Goal: Information Seeking & Learning: Learn about a topic

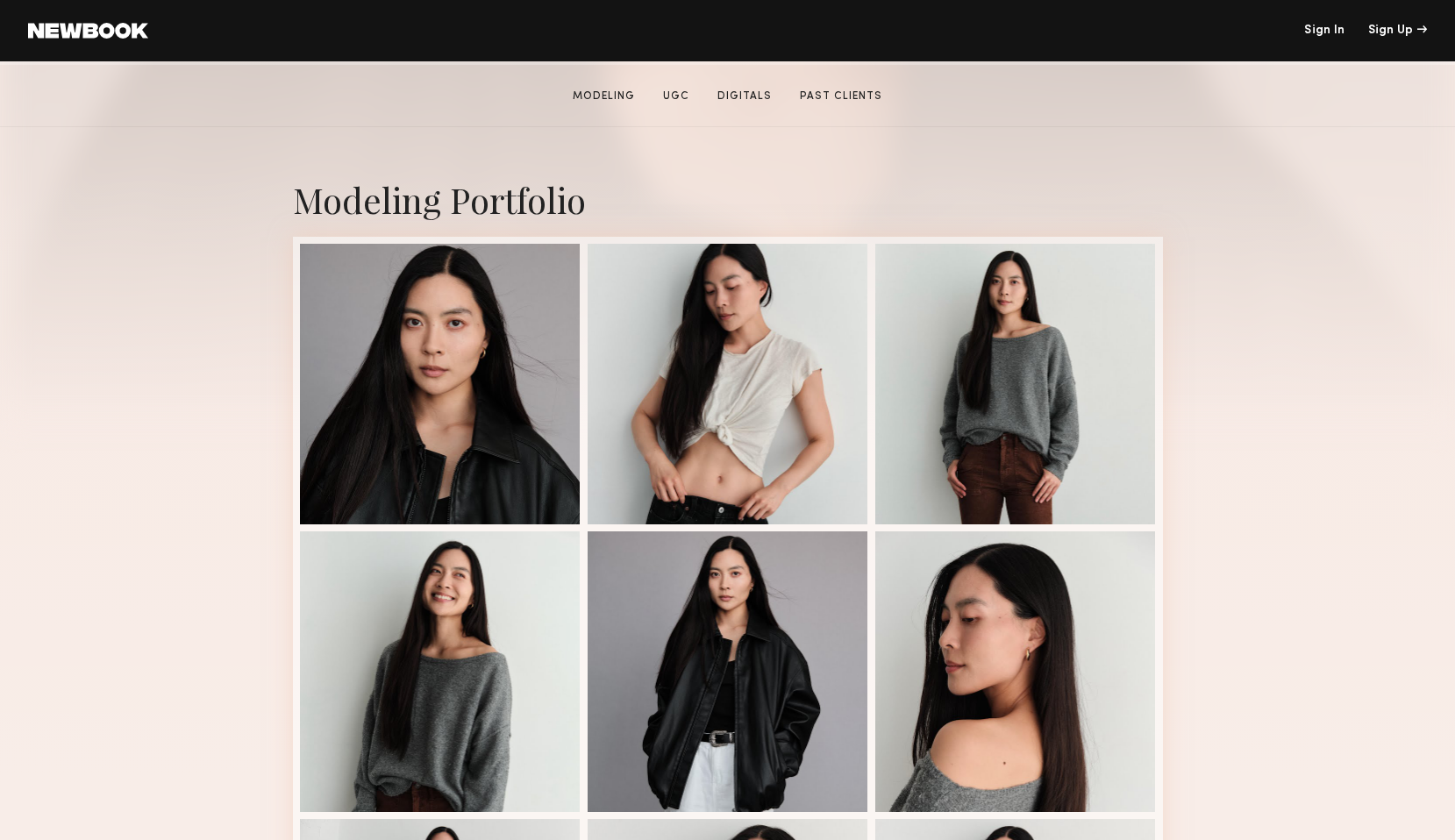
scroll to position [475, 0]
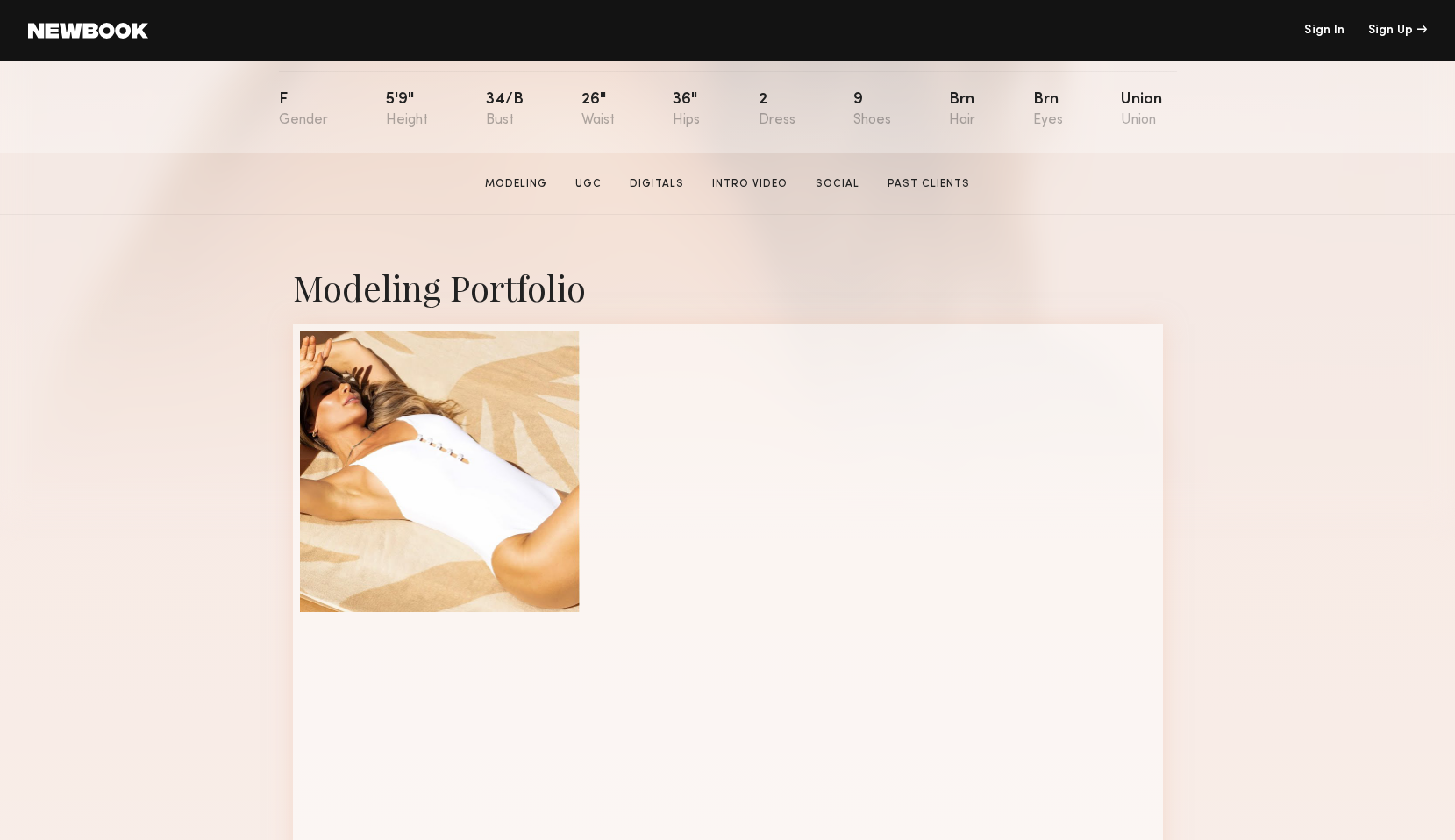
scroll to position [498, 0]
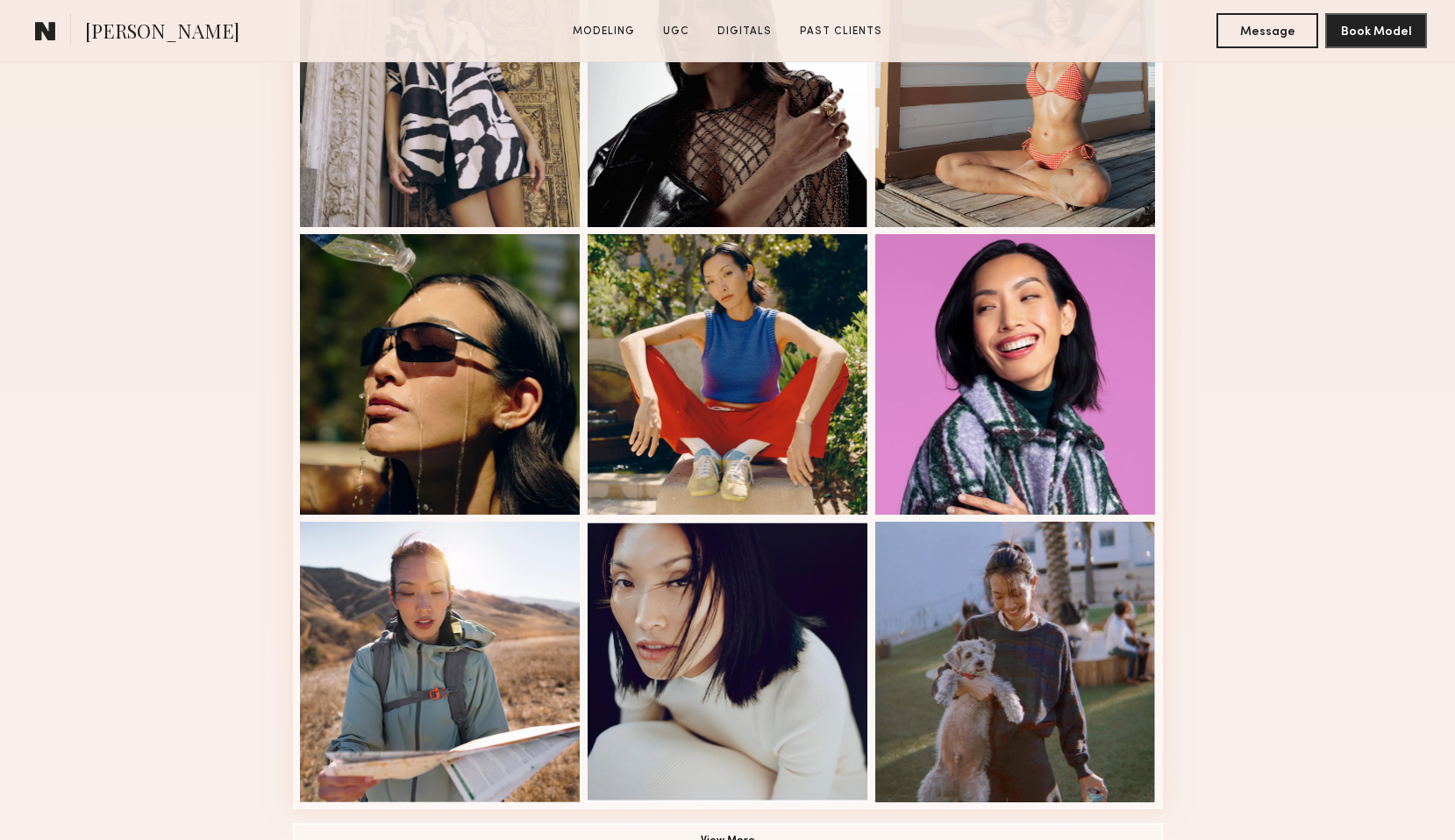
scroll to position [1181, 0]
